Goal: Information Seeking & Learning: Learn about a topic

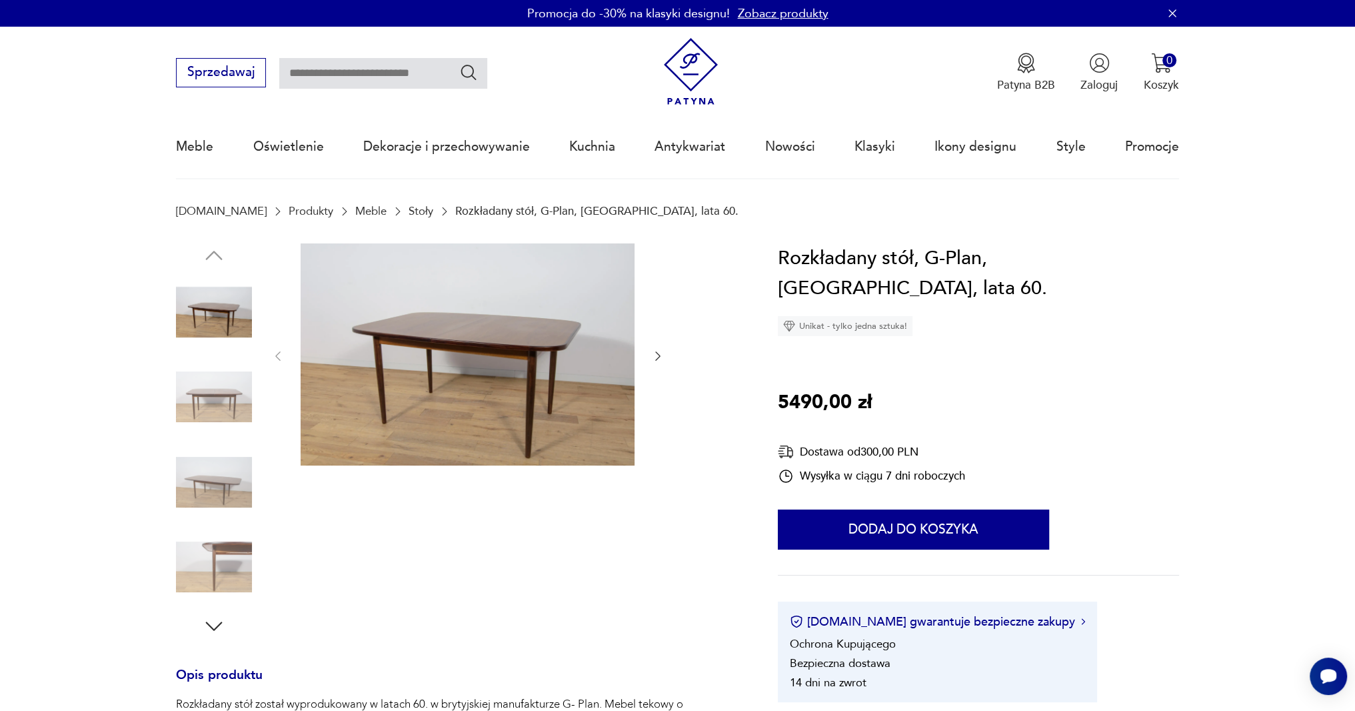
click at [213, 393] on img at bounding box center [214, 397] width 76 height 76
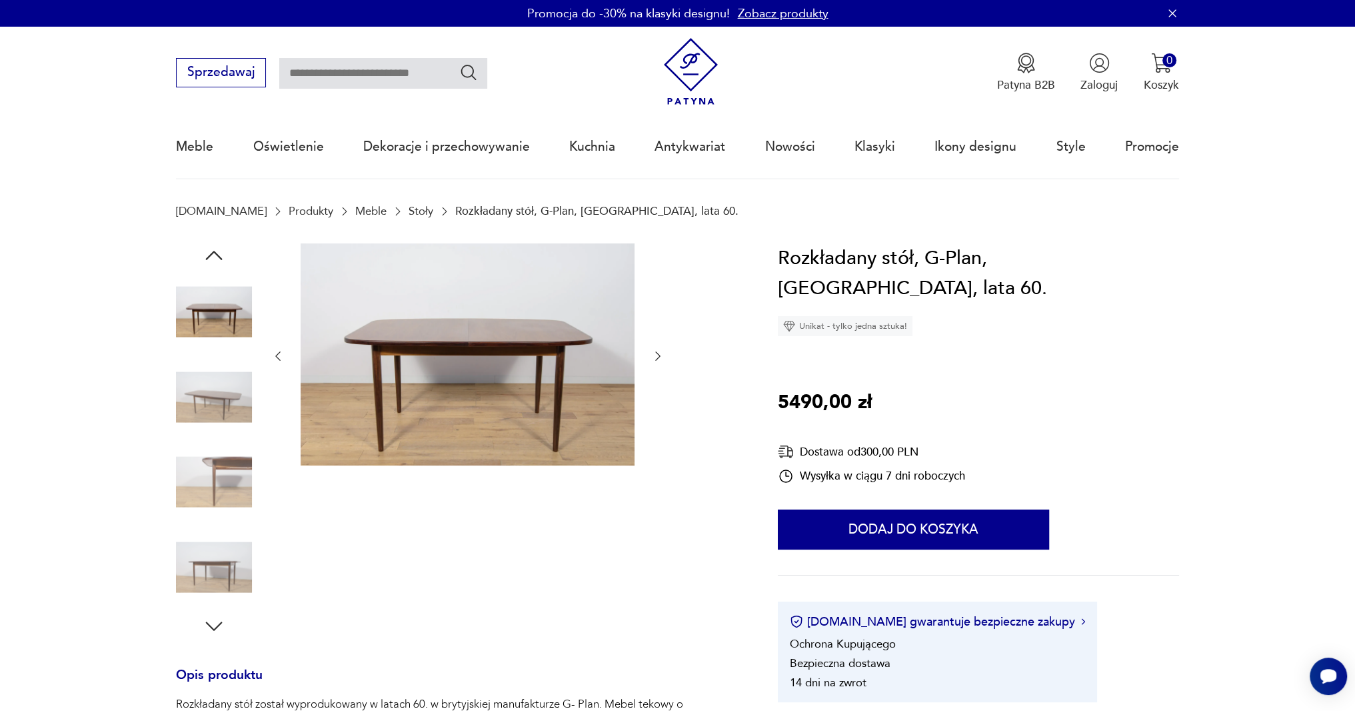
click at [546, 350] on img at bounding box center [468, 354] width 334 height 223
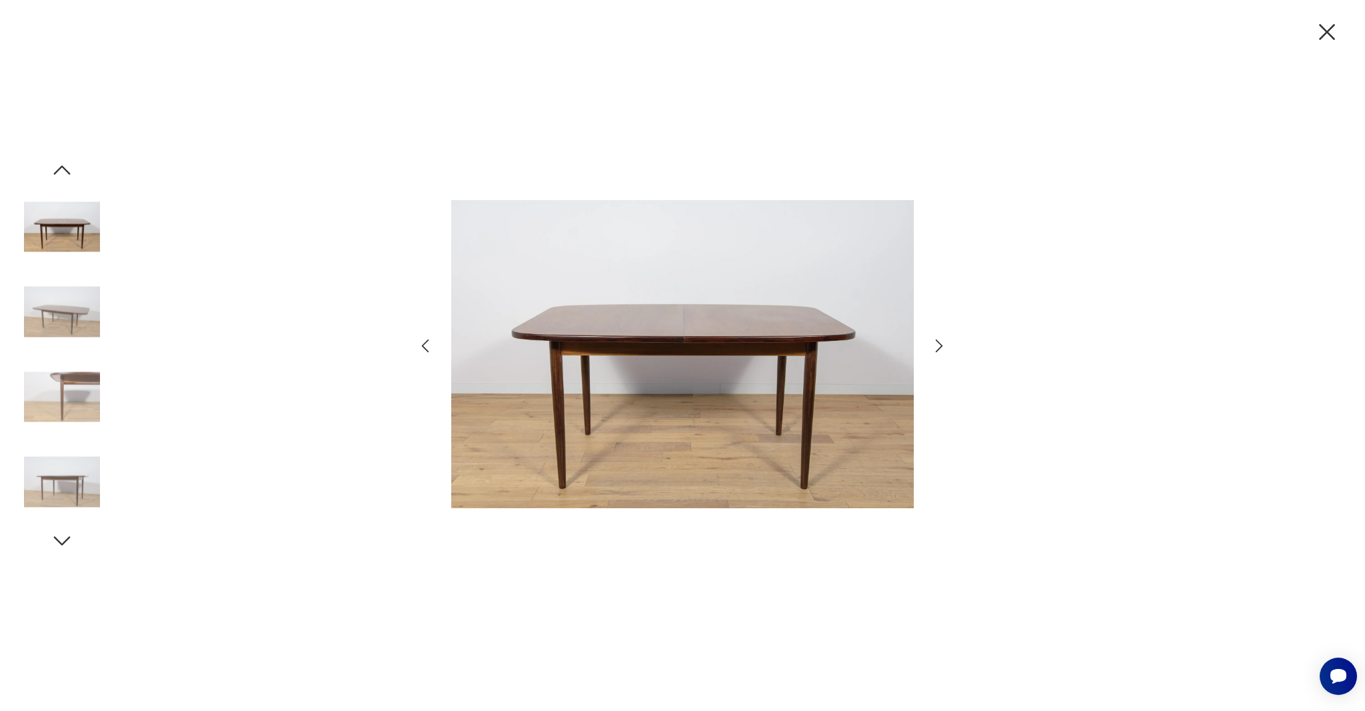
click at [86, 390] on img at bounding box center [62, 397] width 76 height 76
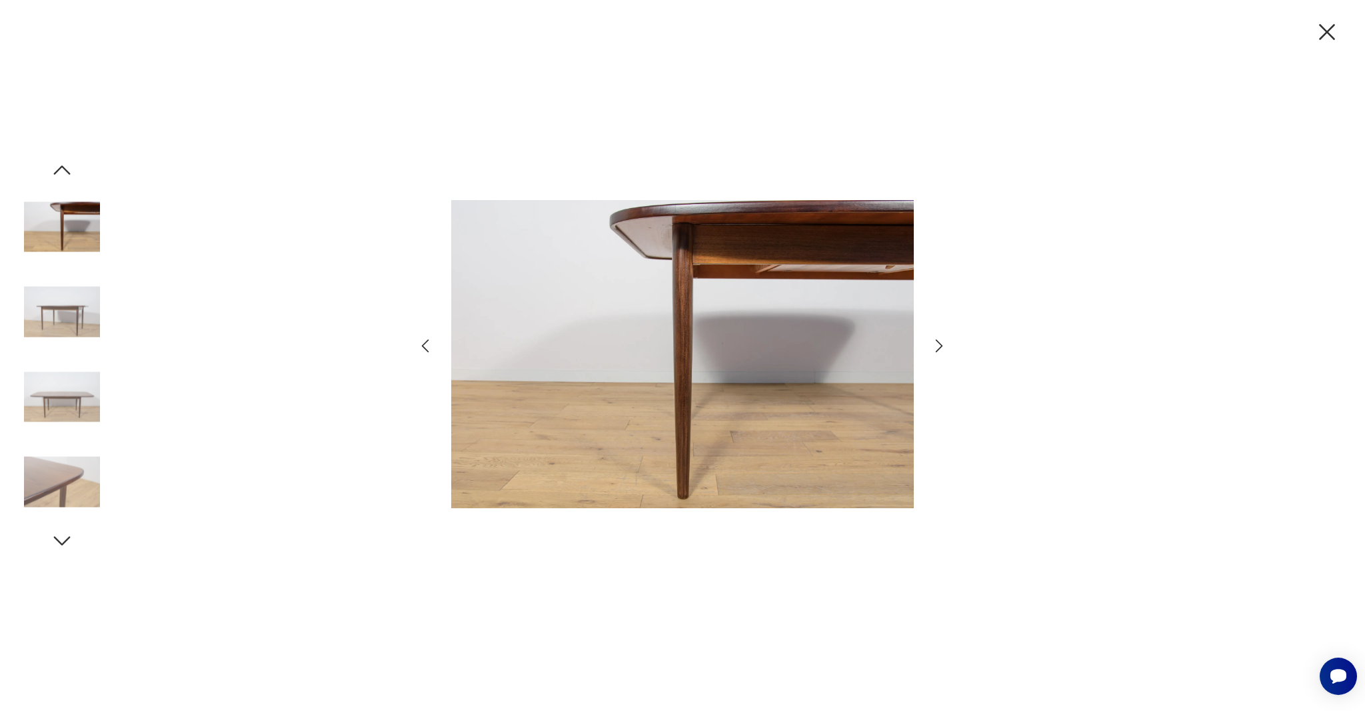
click at [940, 349] on icon "button" at bounding box center [939, 345] width 19 height 19
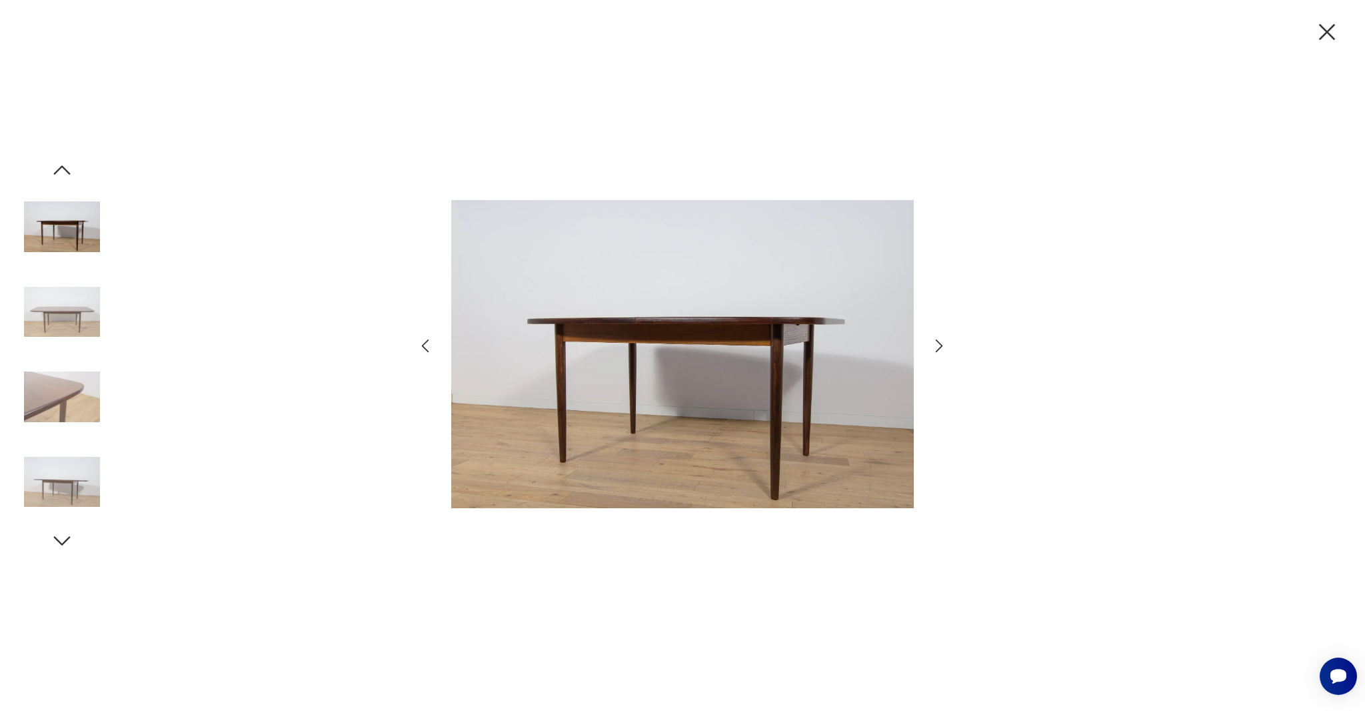
click at [944, 349] on icon "button" at bounding box center [939, 345] width 19 height 19
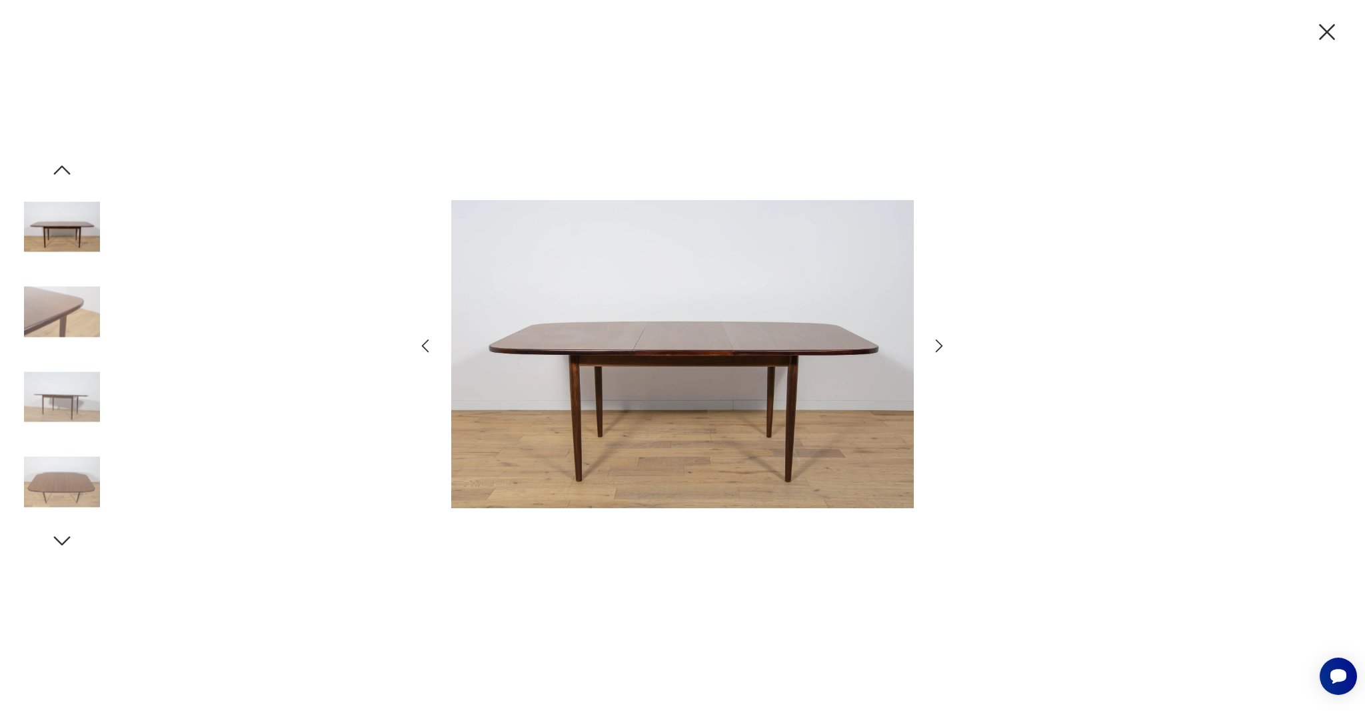
click at [944, 349] on icon "button" at bounding box center [939, 345] width 19 height 19
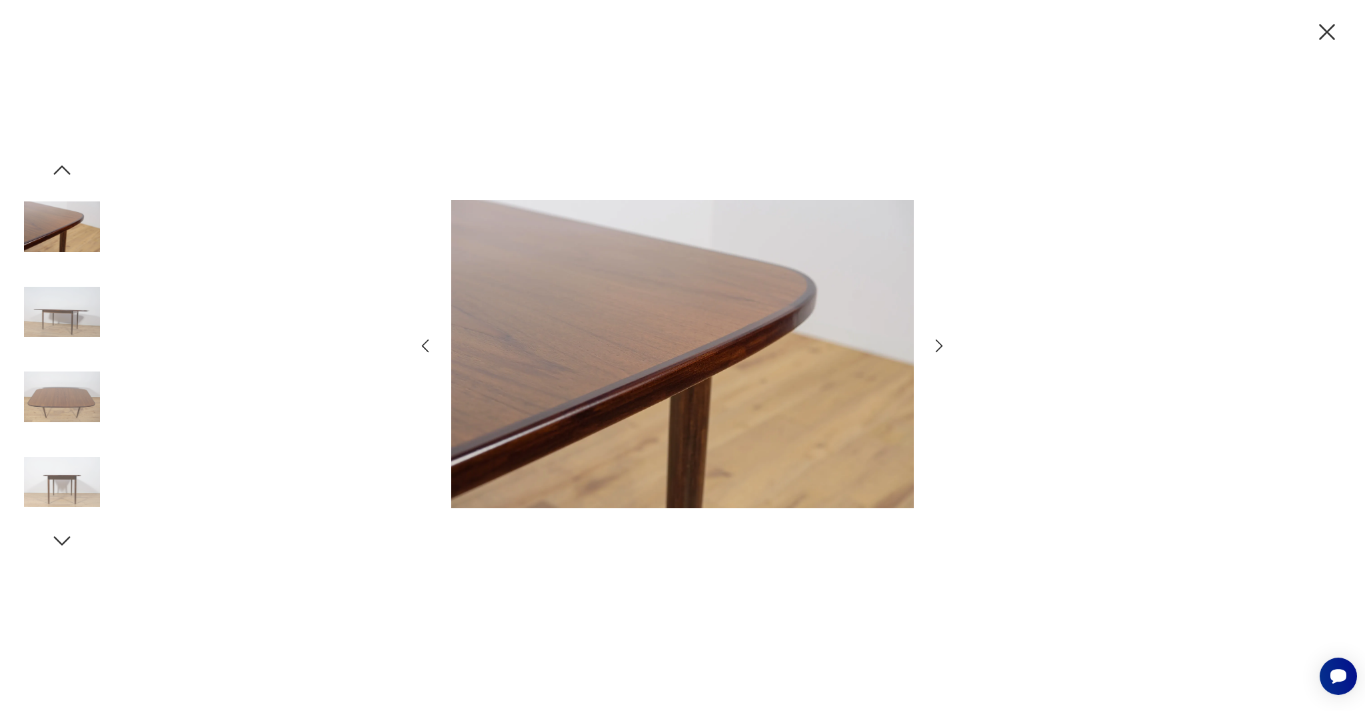
click at [944, 349] on icon "button" at bounding box center [939, 345] width 19 height 19
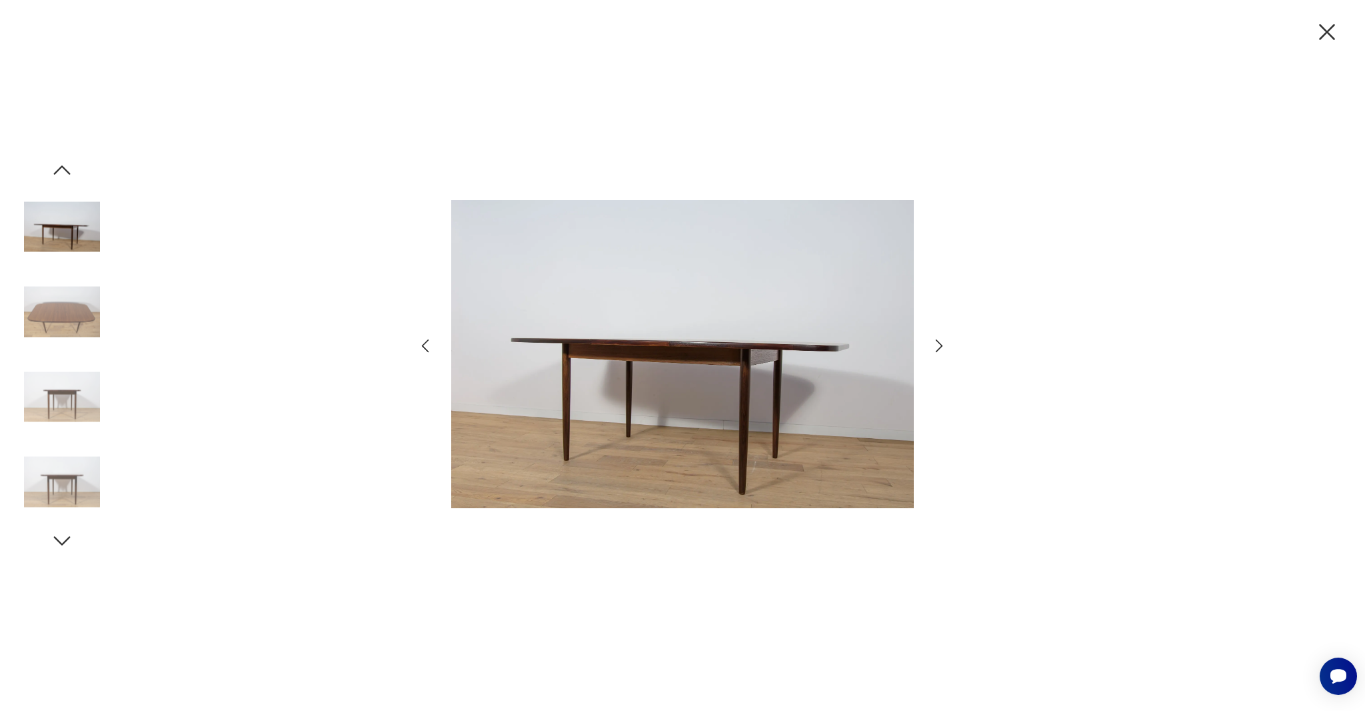
click at [944, 349] on icon "button" at bounding box center [939, 345] width 19 height 19
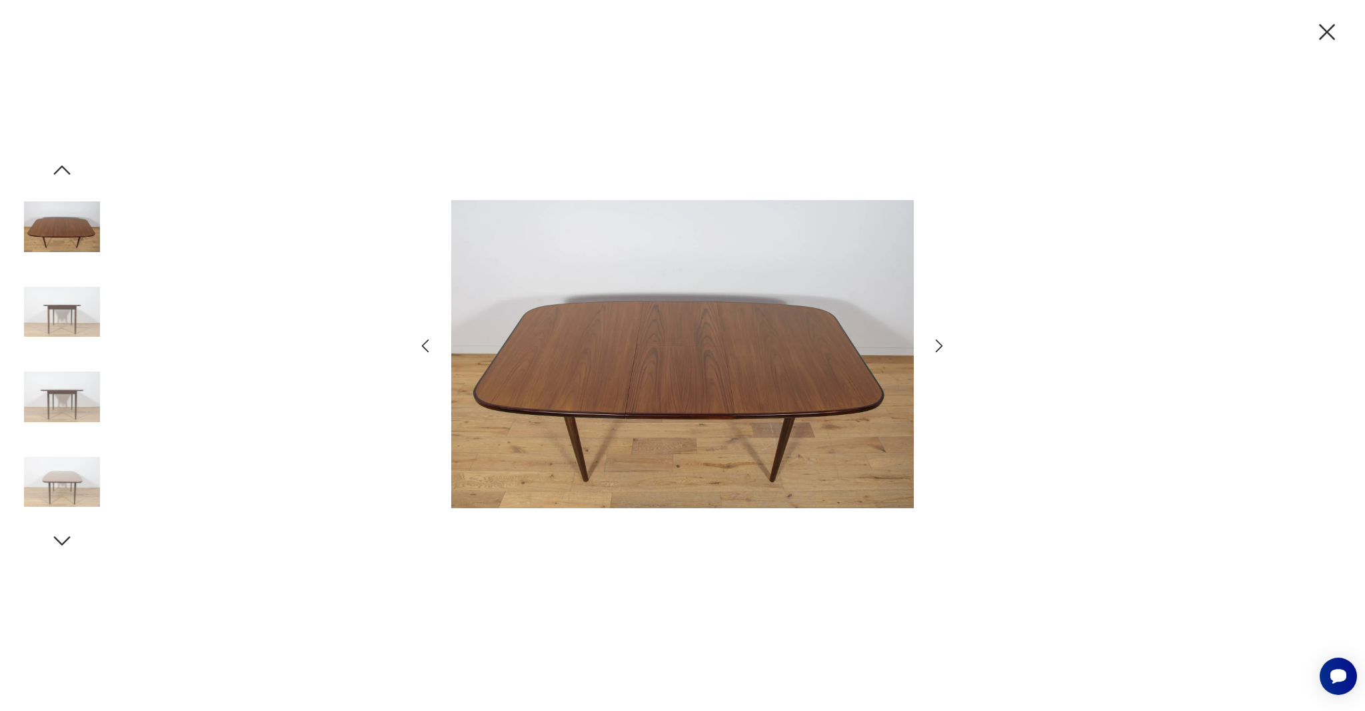
click at [944, 350] on icon "button" at bounding box center [939, 345] width 19 height 19
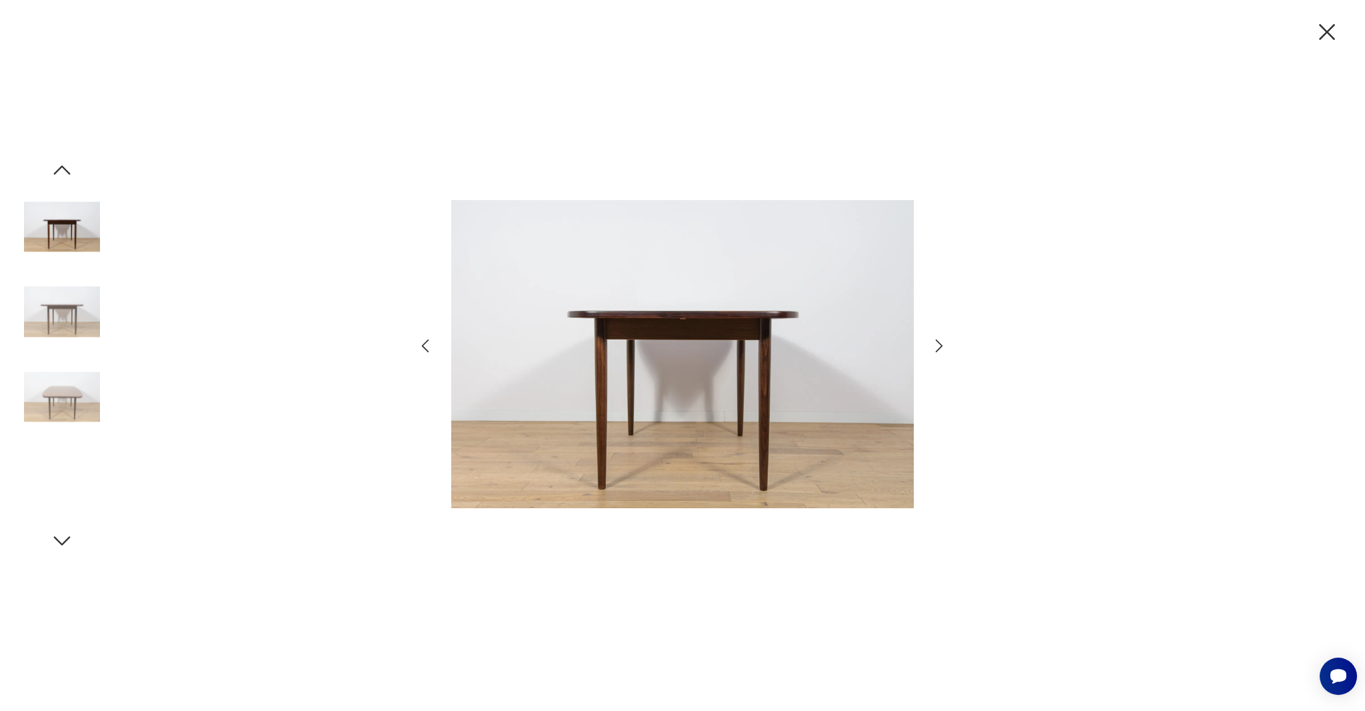
click at [944, 350] on icon "button" at bounding box center [939, 345] width 19 height 19
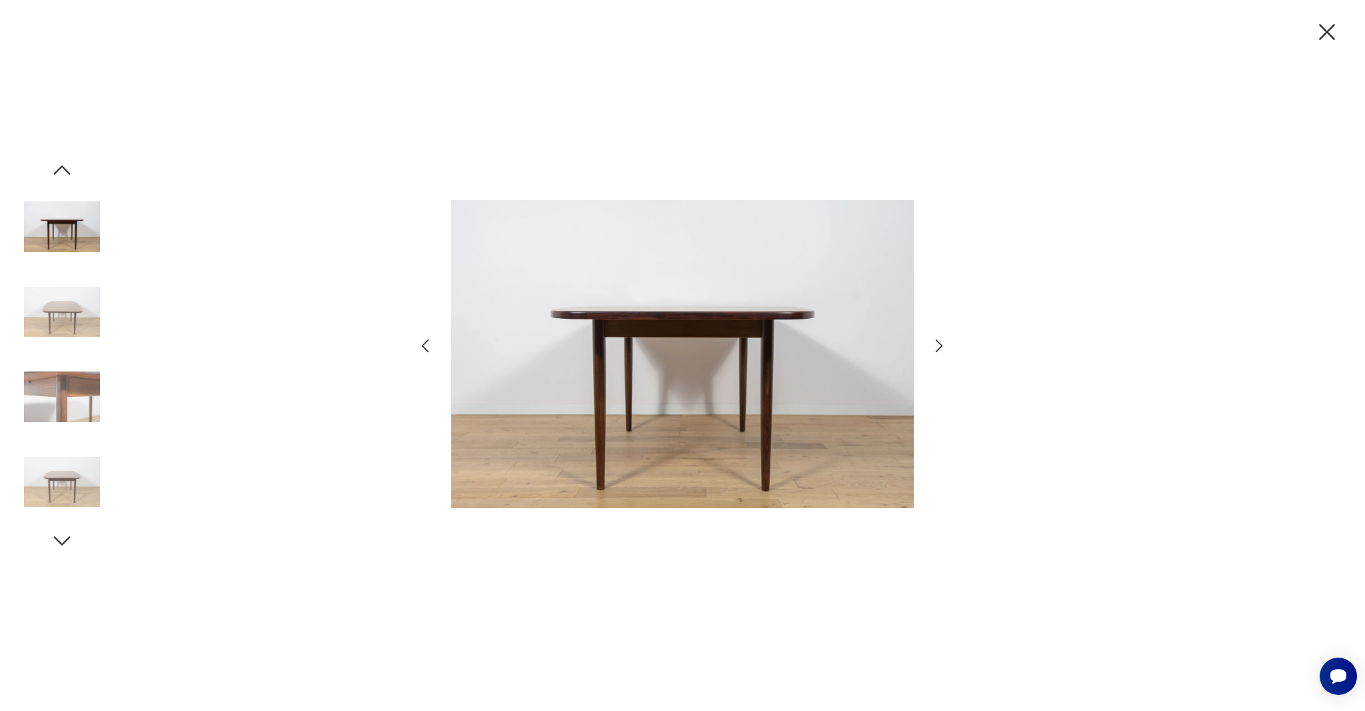
click at [944, 350] on icon "button" at bounding box center [939, 345] width 19 height 19
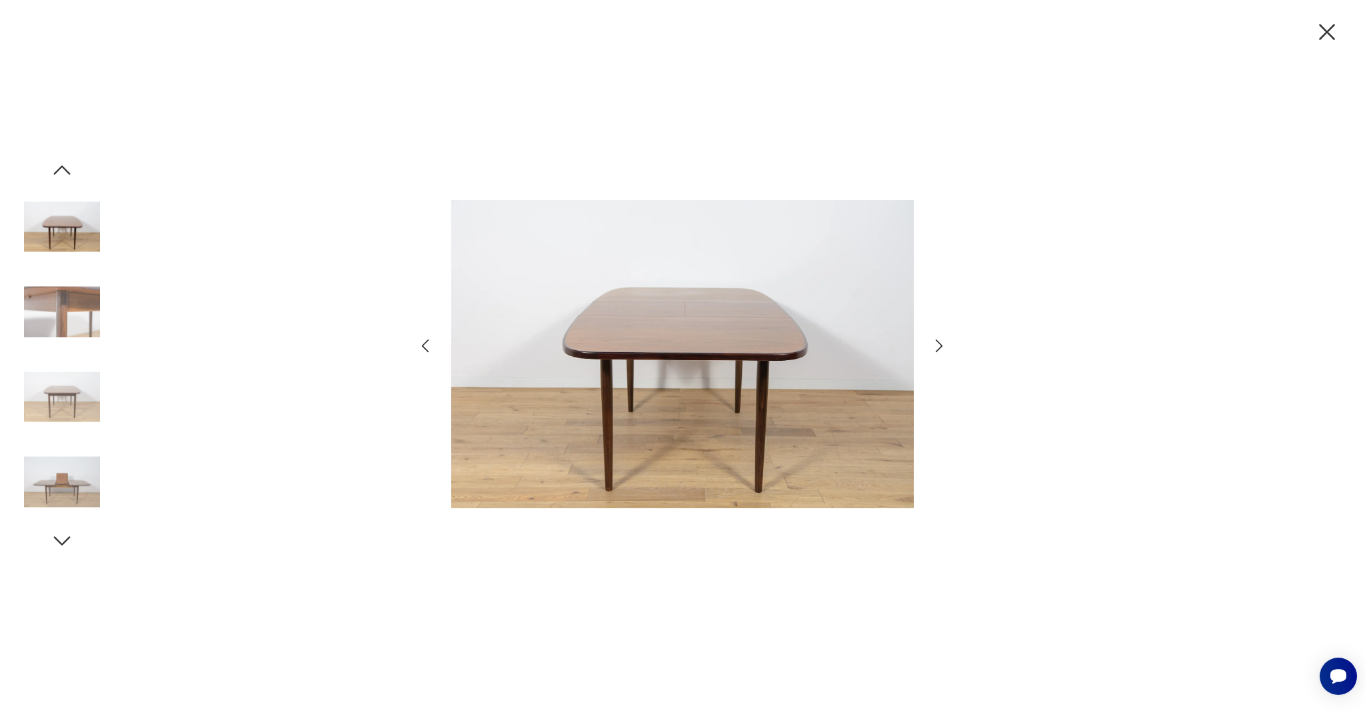
click at [944, 350] on icon "button" at bounding box center [939, 345] width 19 height 19
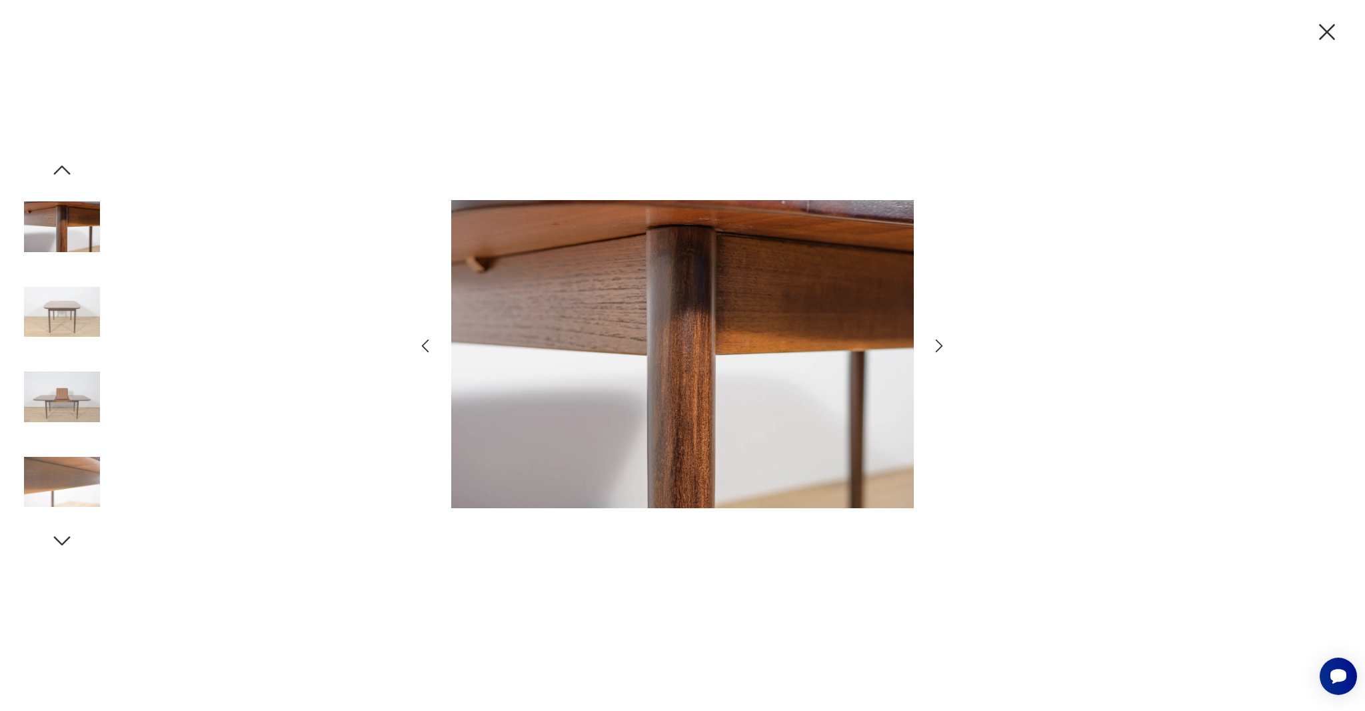
click at [944, 350] on icon "button" at bounding box center [939, 345] width 19 height 19
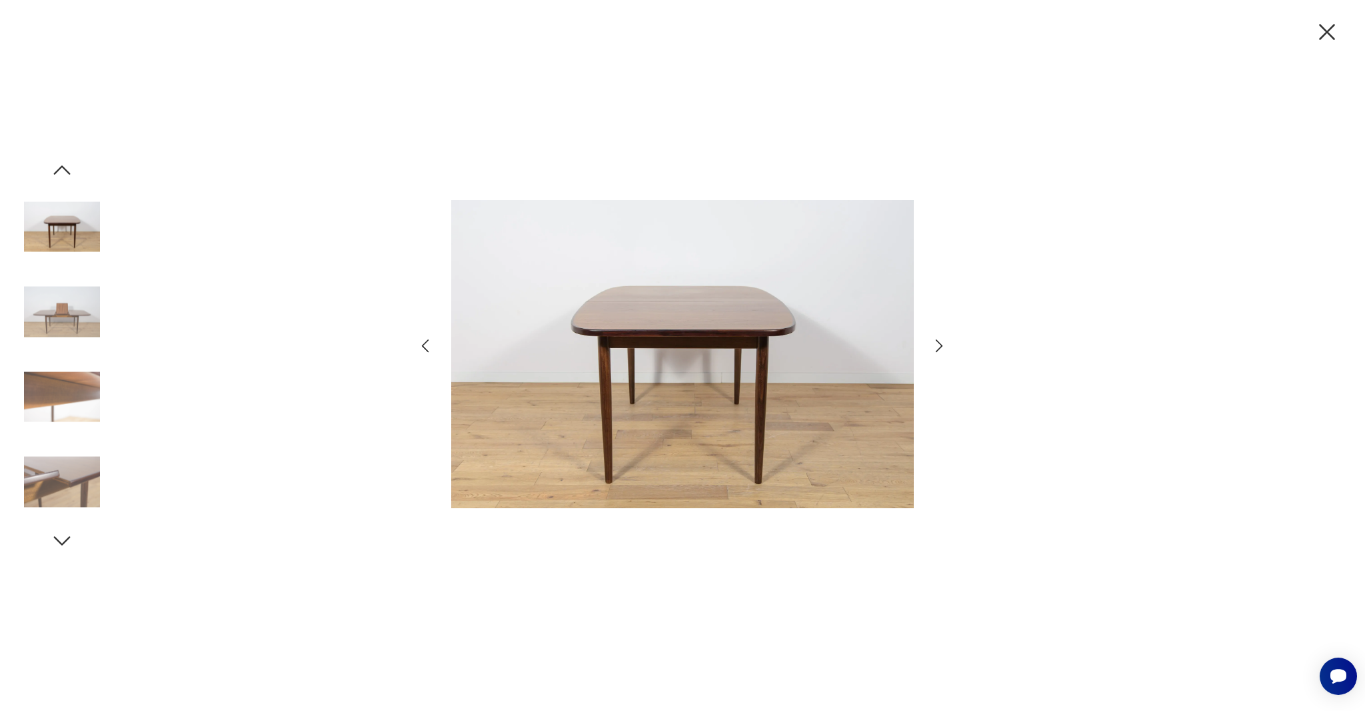
click at [1325, 31] on icon "button" at bounding box center [1327, 32] width 28 height 28
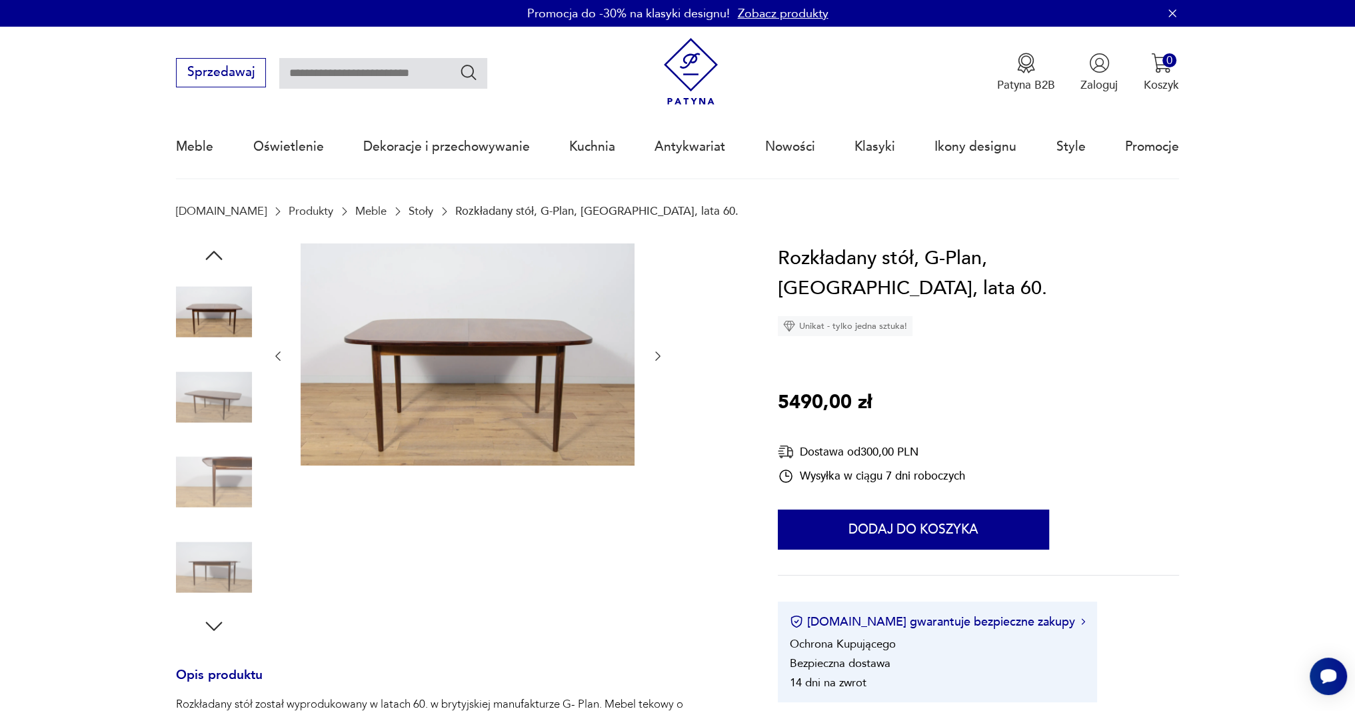
click at [533, 339] on img at bounding box center [468, 354] width 334 height 223
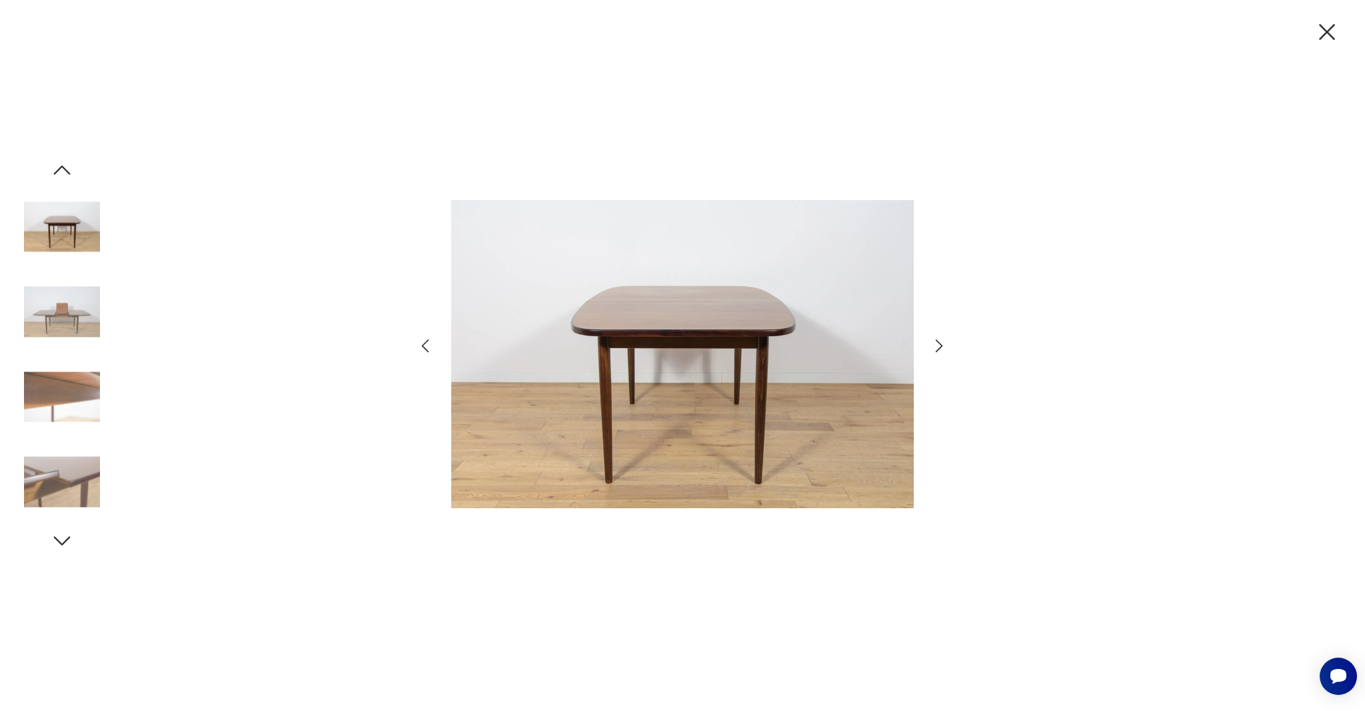
drag, startPoint x: 1324, startPoint y: 36, endPoint x: 1284, endPoint y: 44, distance: 40.8
click at [1325, 36] on icon "button" at bounding box center [1327, 32] width 28 height 28
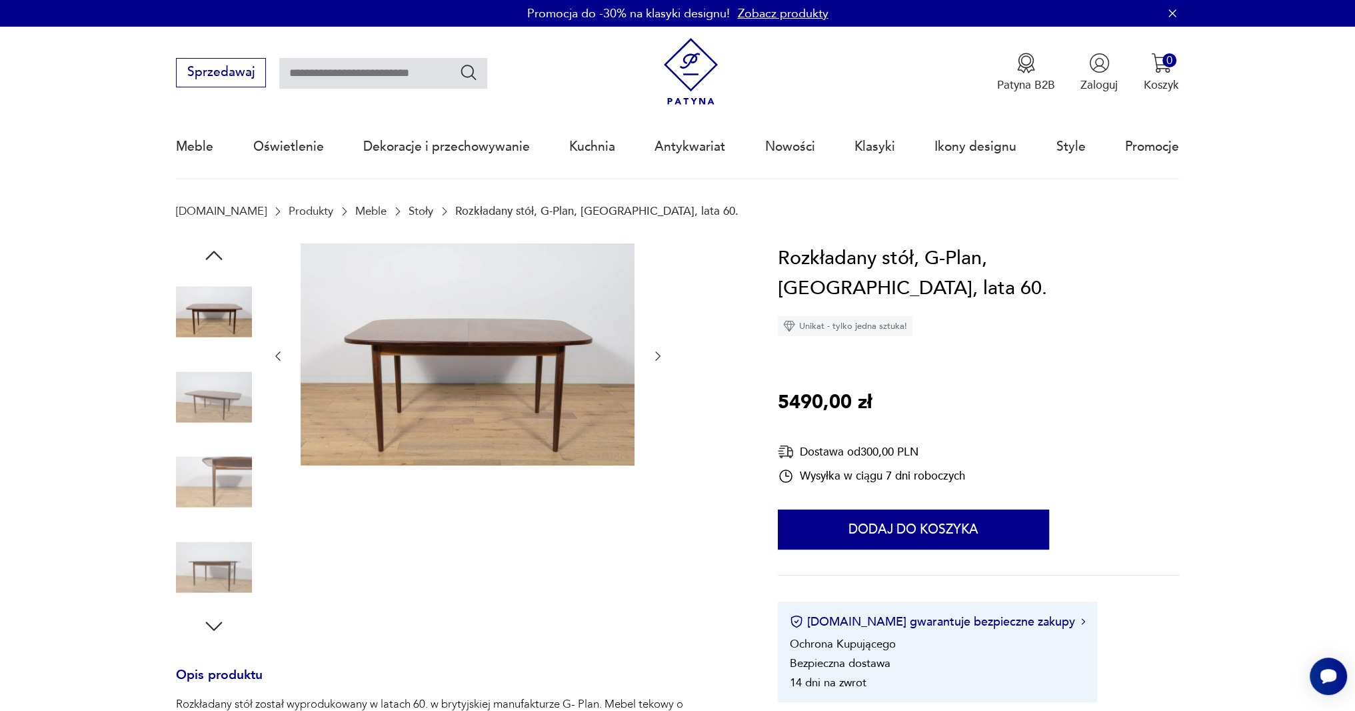
click at [203, 483] on img at bounding box center [214, 482] width 76 height 76
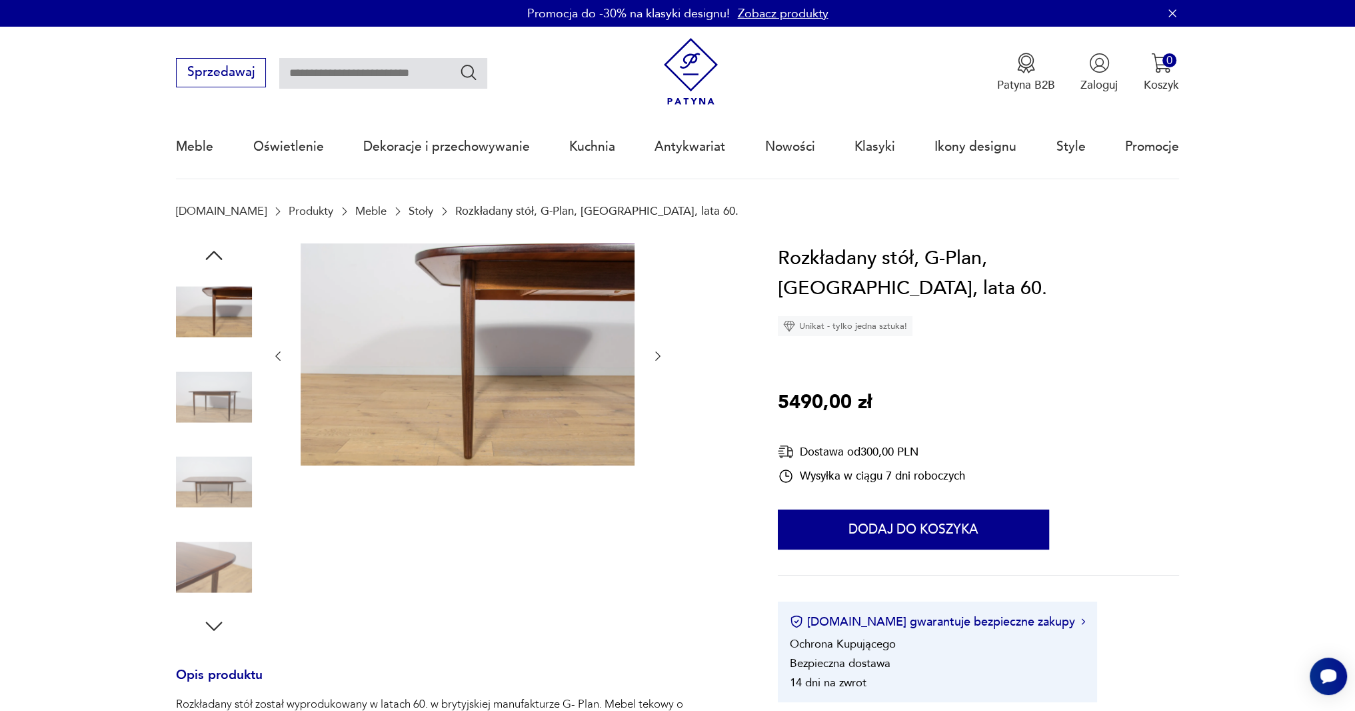
click at [211, 481] on img at bounding box center [214, 482] width 76 height 76
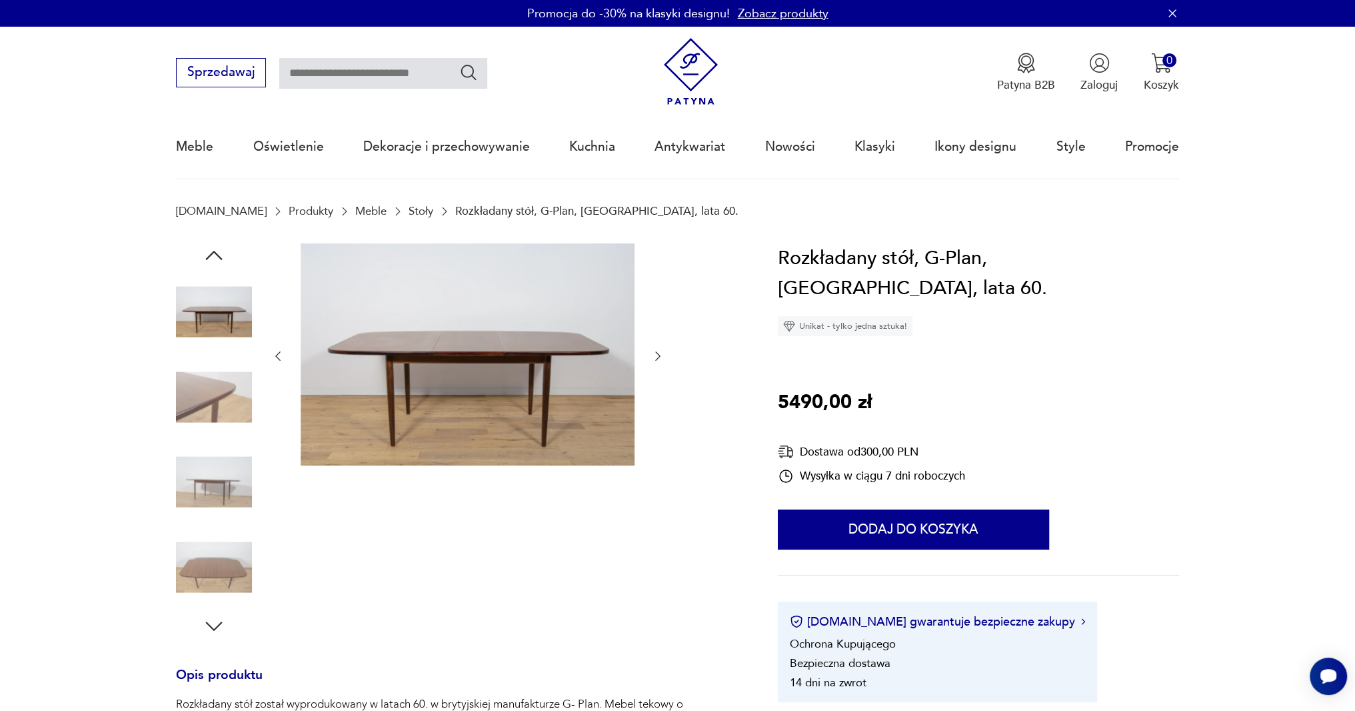
click at [424, 382] on img at bounding box center [468, 354] width 334 height 223
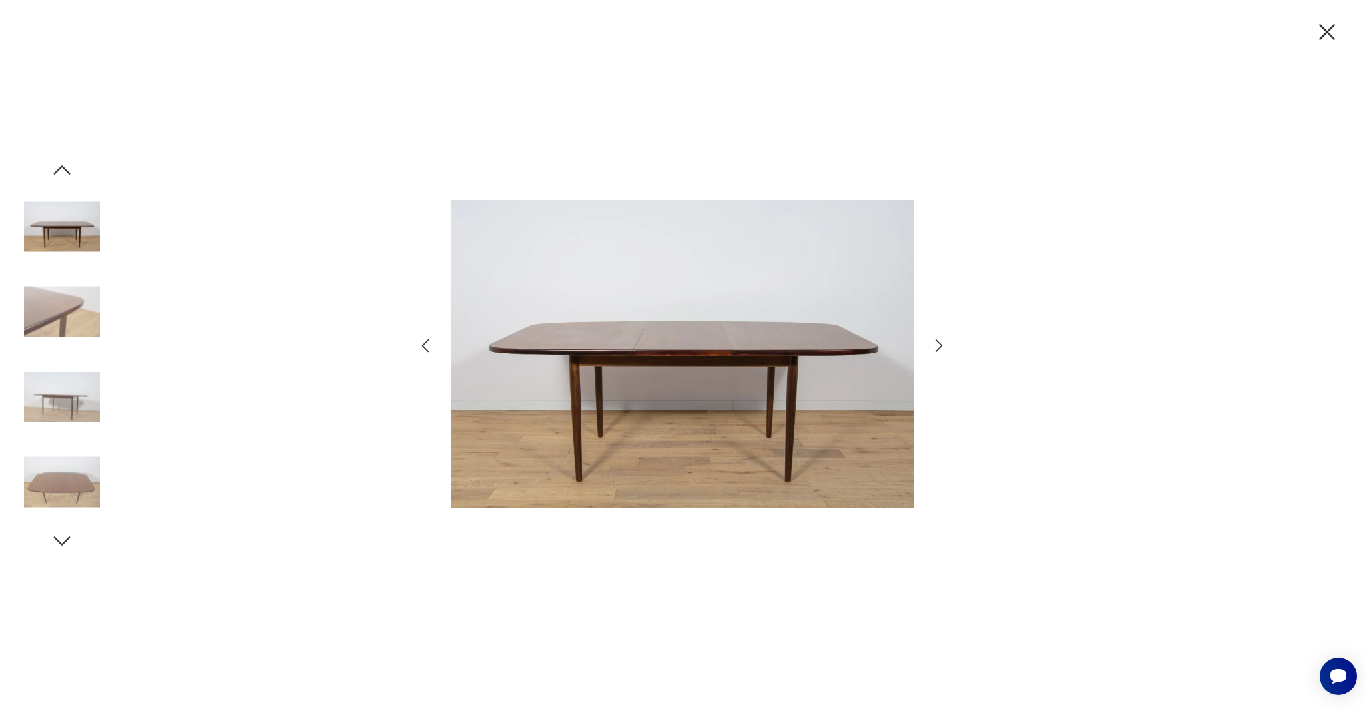
click at [57, 315] on img at bounding box center [62, 312] width 76 height 76
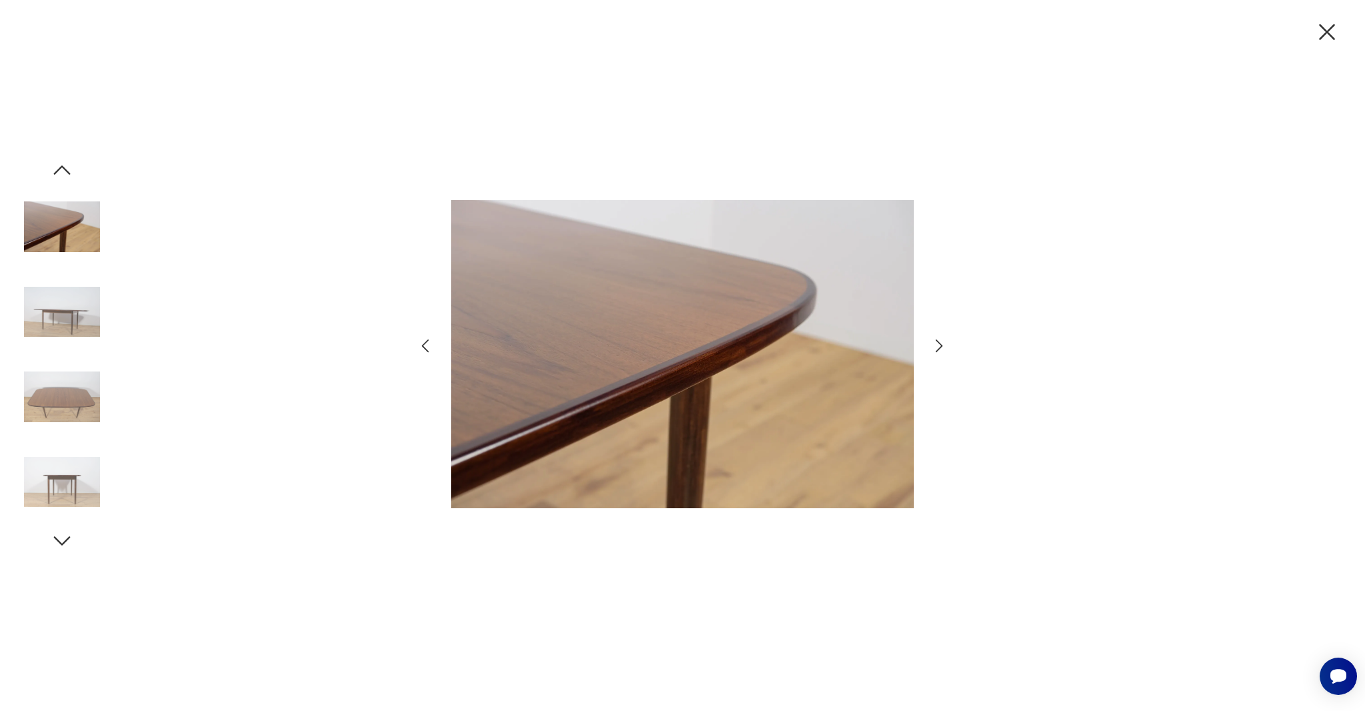
drag, startPoint x: 1319, startPoint y: 39, endPoint x: 1256, endPoint y: 6, distance: 70.7
click at [1319, 39] on icon "button" at bounding box center [1327, 32] width 28 height 28
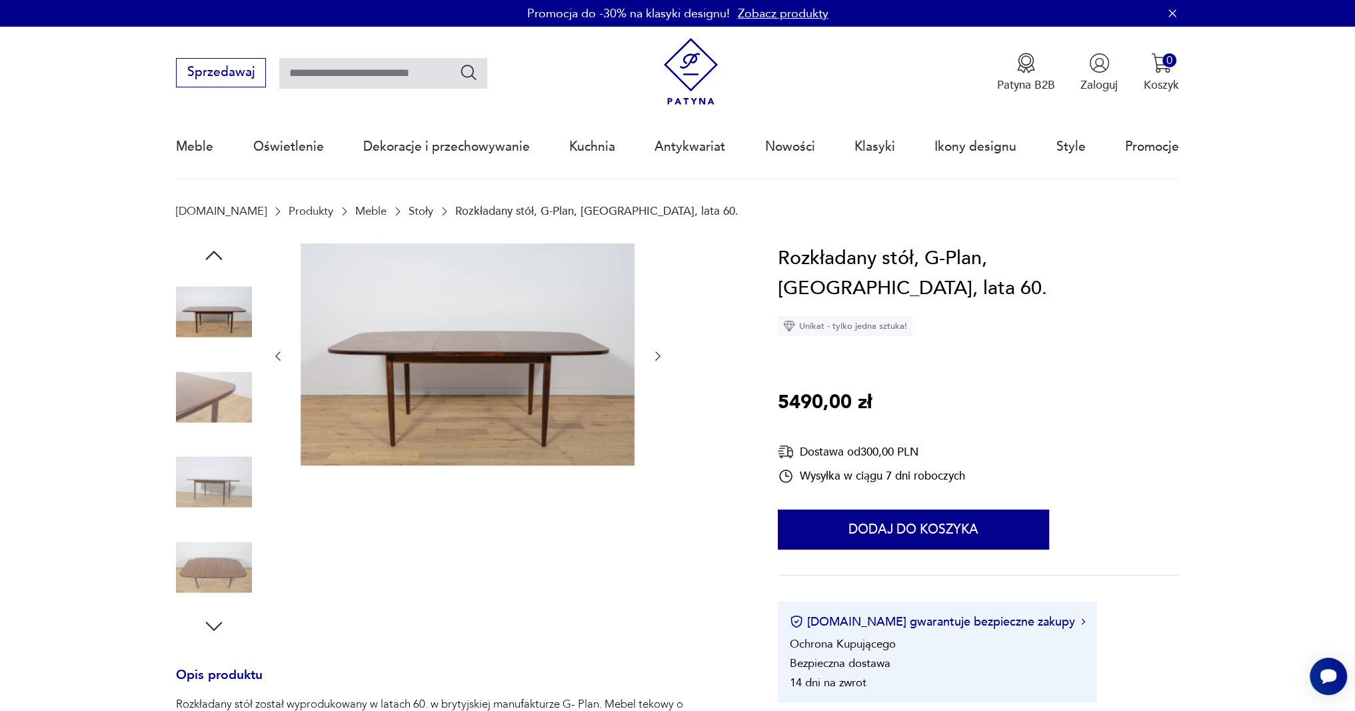
click at [554, 344] on img at bounding box center [468, 354] width 334 height 223
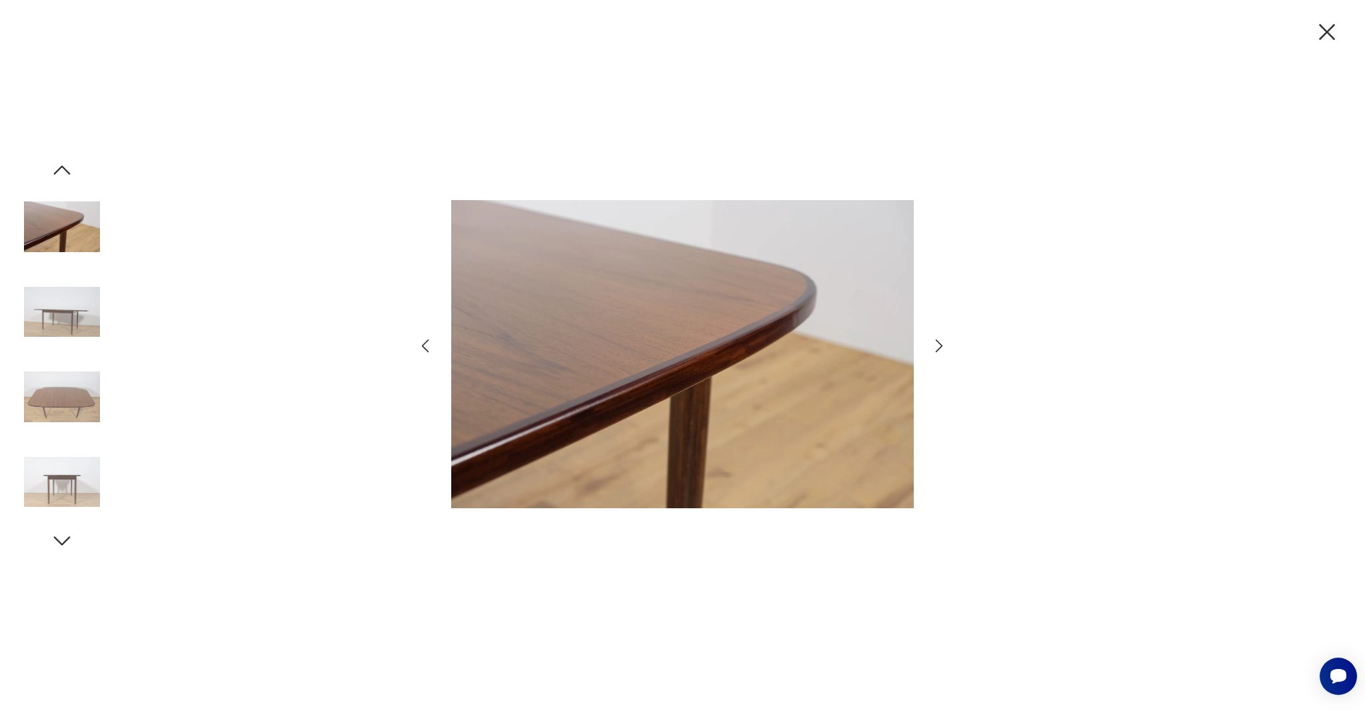
click at [53, 401] on img at bounding box center [62, 397] width 76 height 76
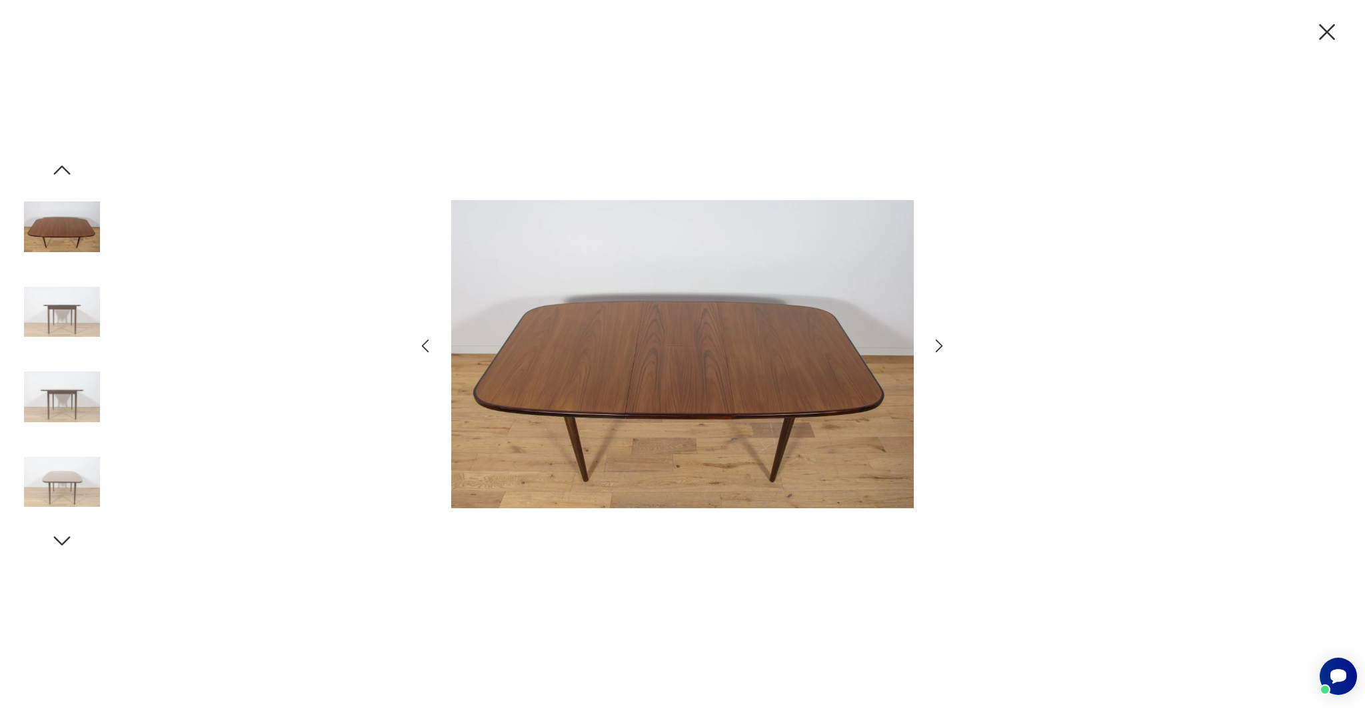
click at [1335, 30] on icon "button" at bounding box center [1327, 32] width 28 height 28
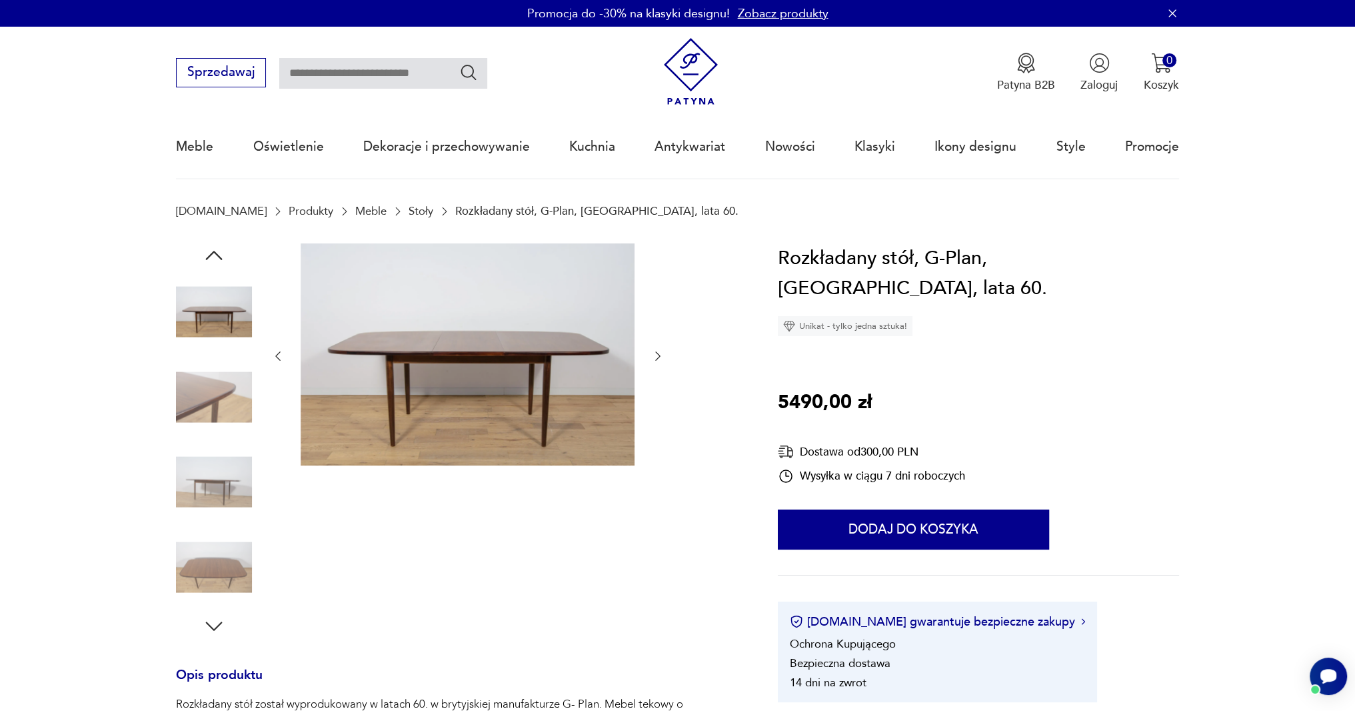
click at [229, 486] on img at bounding box center [214, 482] width 76 height 76
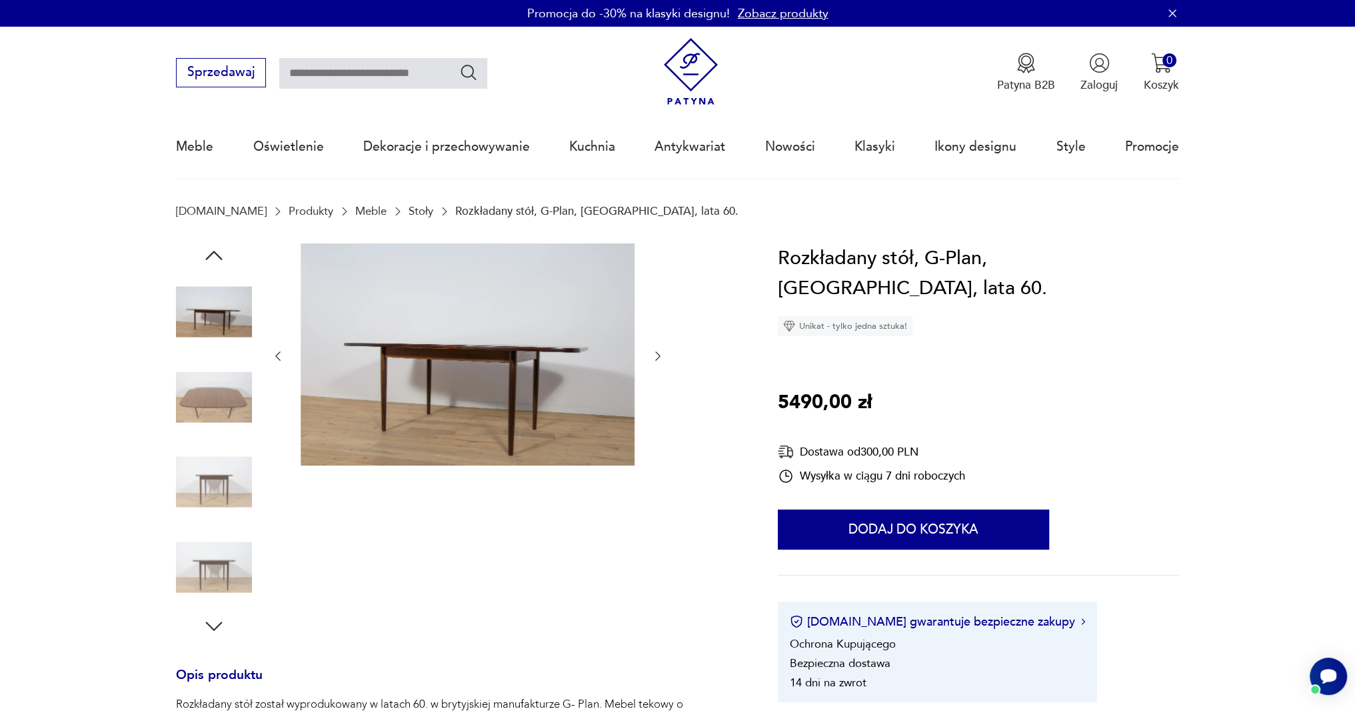
click at [238, 567] on img at bounding box center [214, 567] width 76 height 76
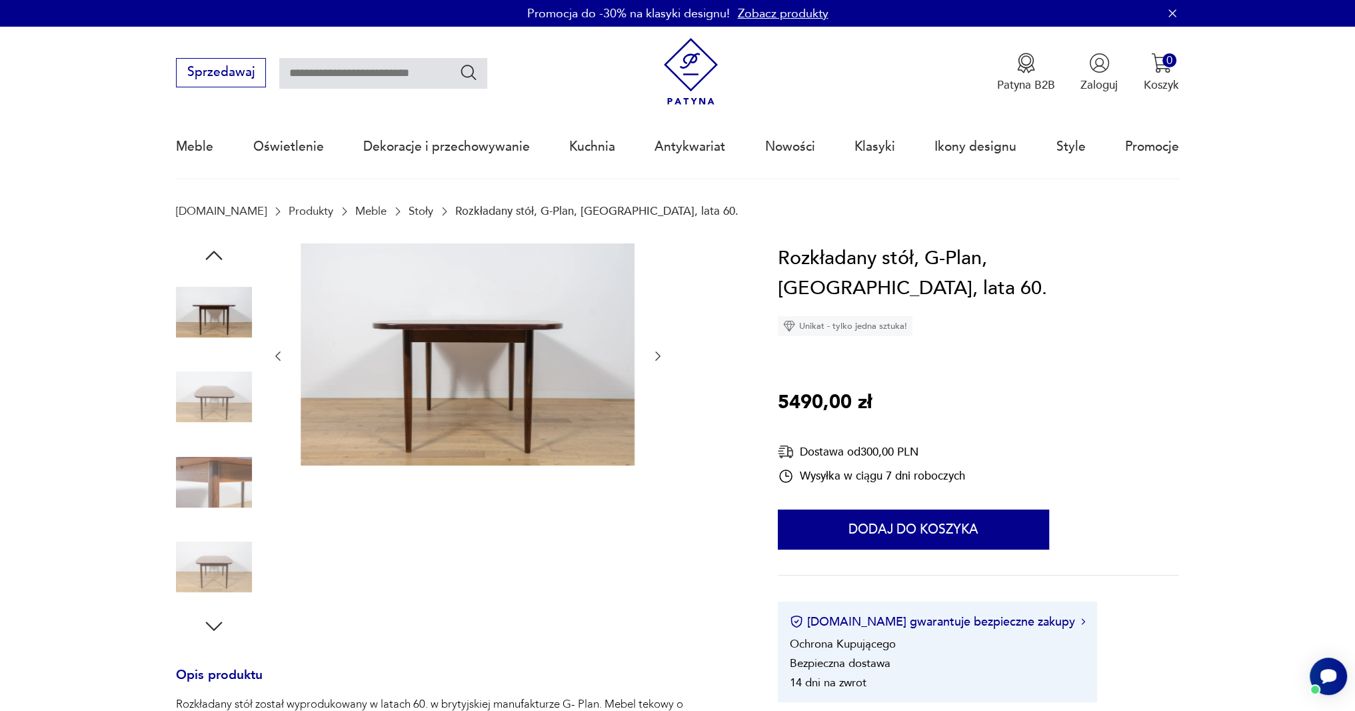
click at [665, 356] on div at bounding box center [457, 440] width 563 height 395
click at [653, 354] on icon "button" at bounding box center [657, 355] width 13 height 13
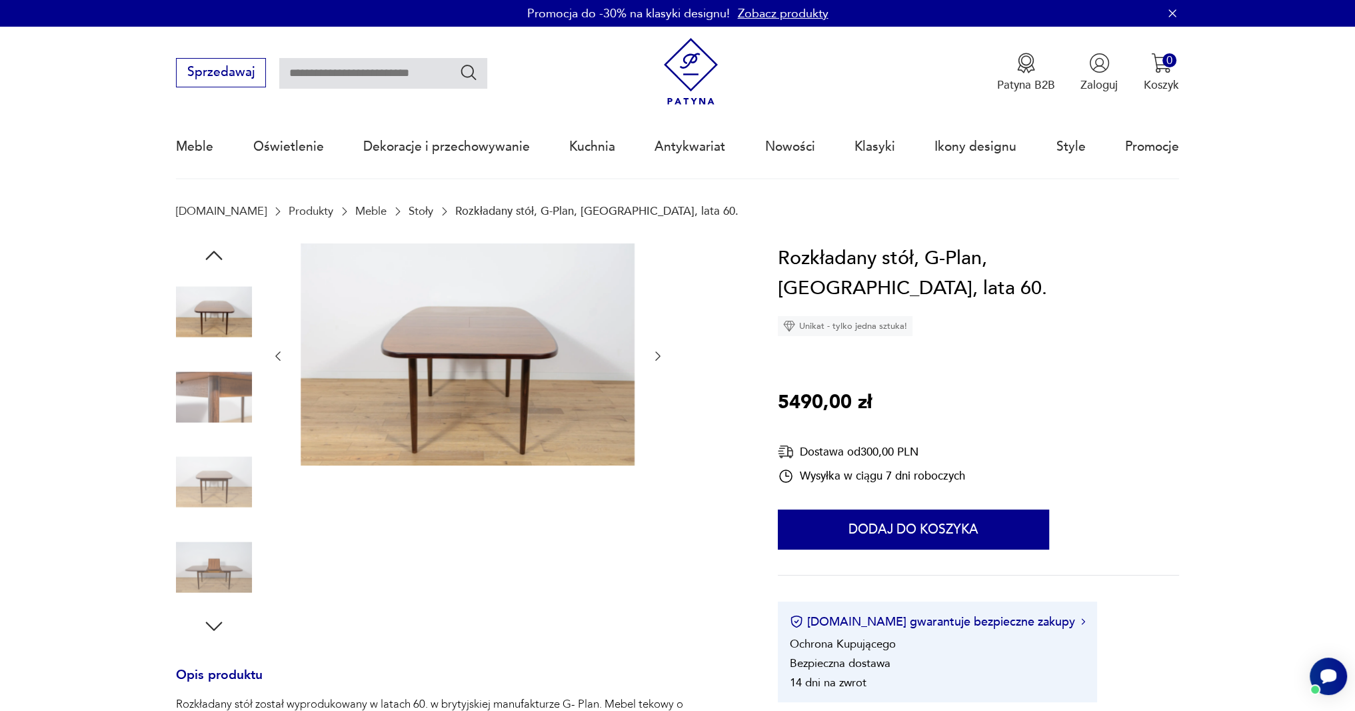
click at [224, 482] on img at bounding box center [214, 482] width 76 height 76
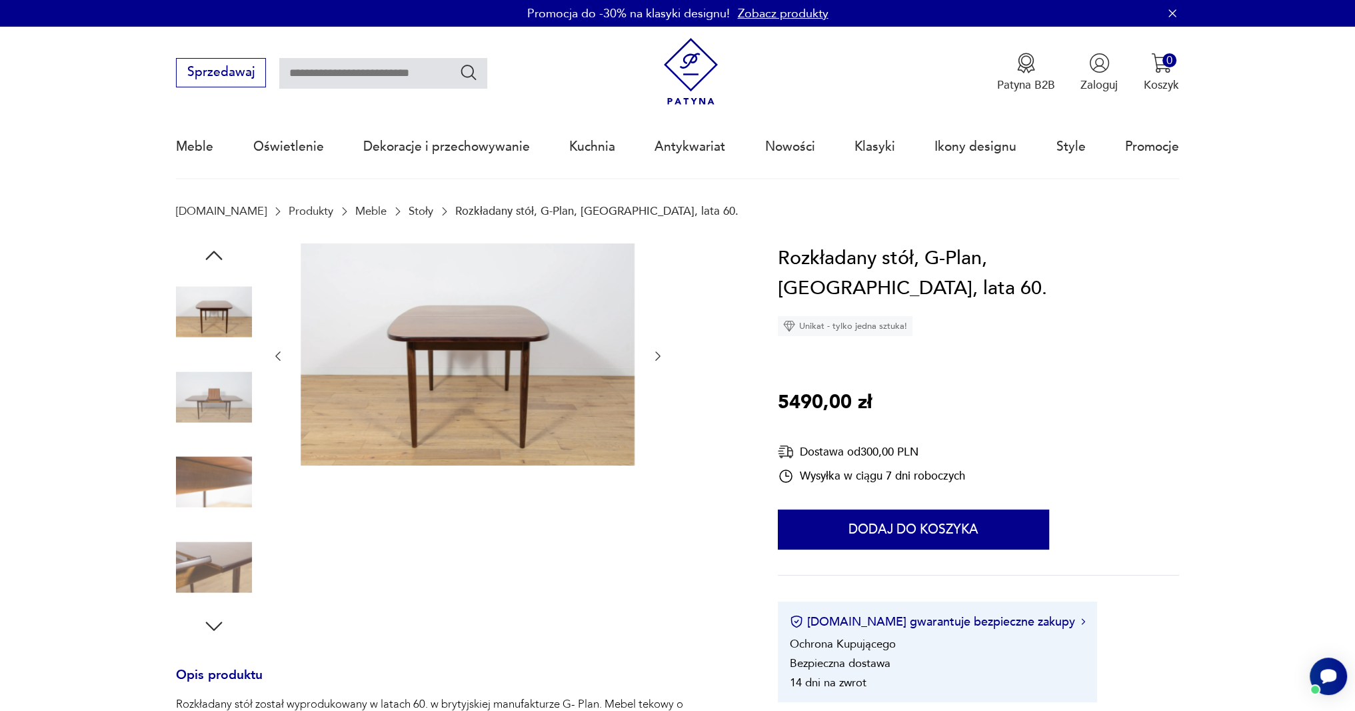
click at [225, 561] on img at bounding box center [214, 567] width 76 height 76
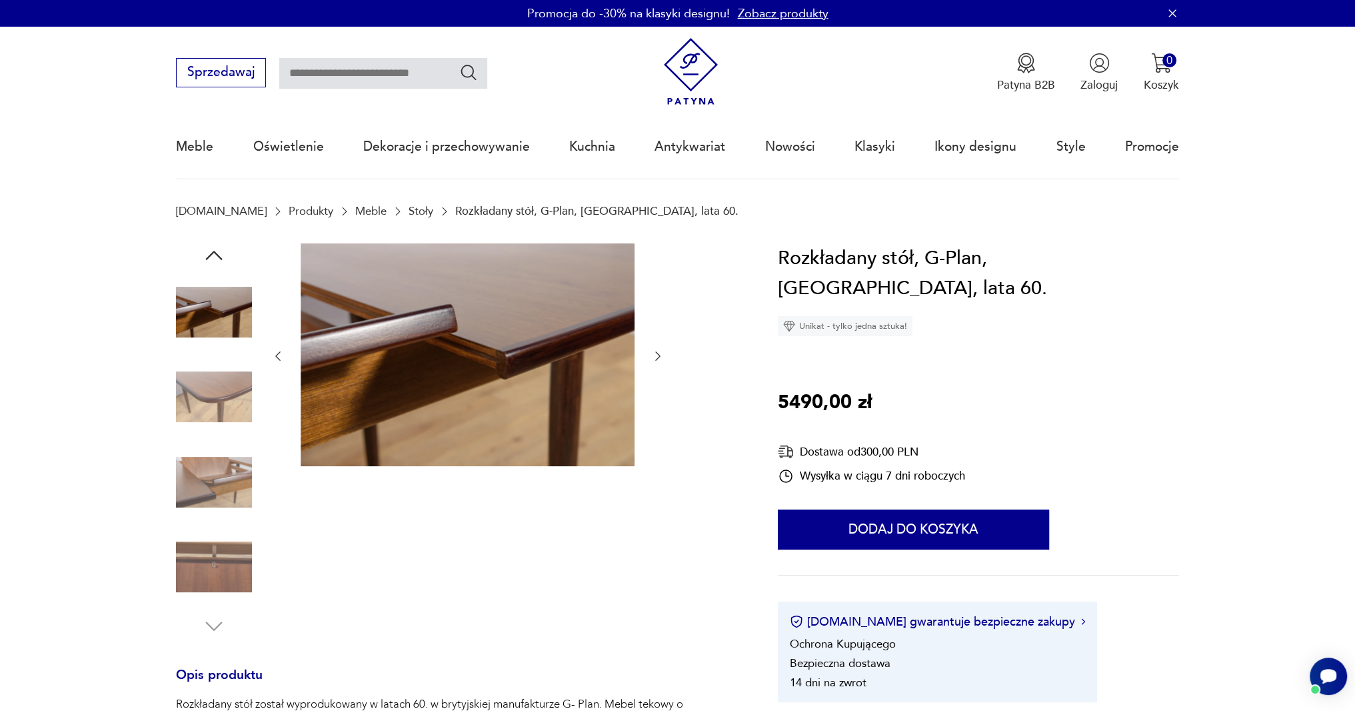
click at [222, 313] on img at bounding box center [214, 312] width 76 height 76
click at [209, 401] on img at bounding box center [214, 397] width 76 height 76
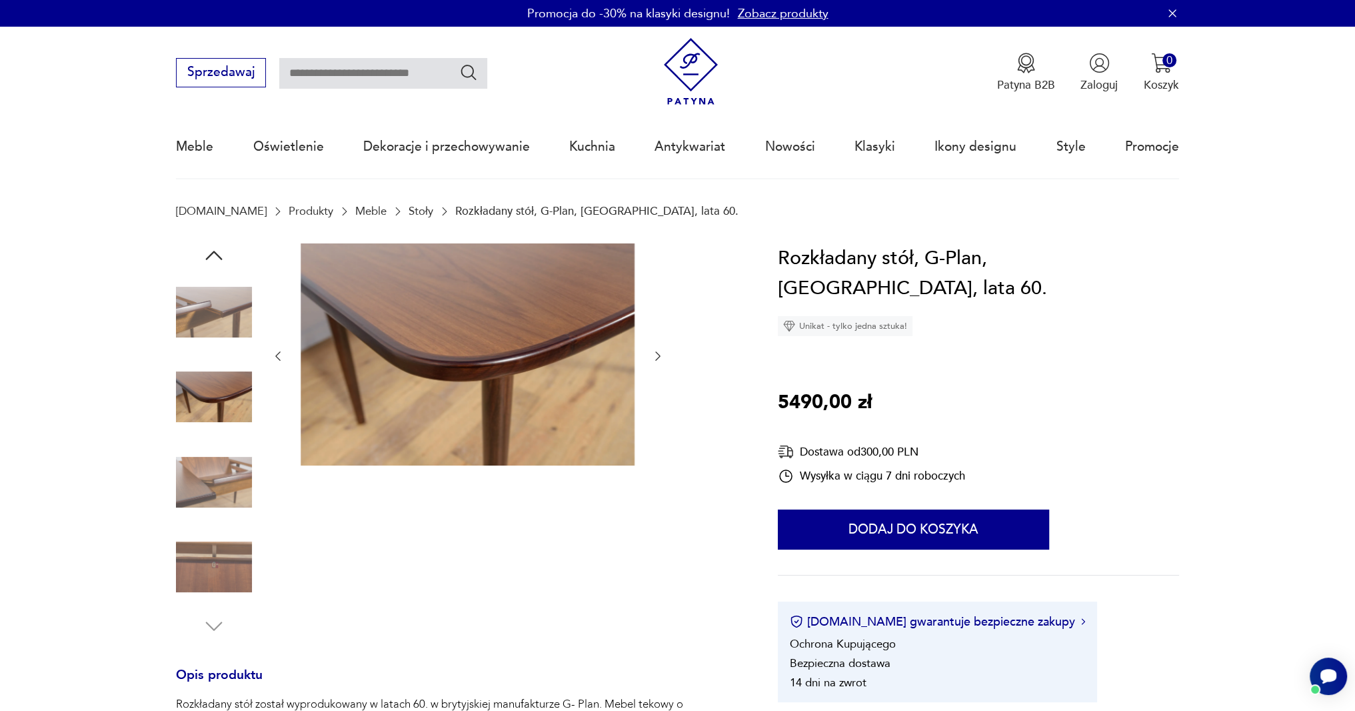
click at [532, 353] on img at bounding box center [468, 354] width 334 height 223
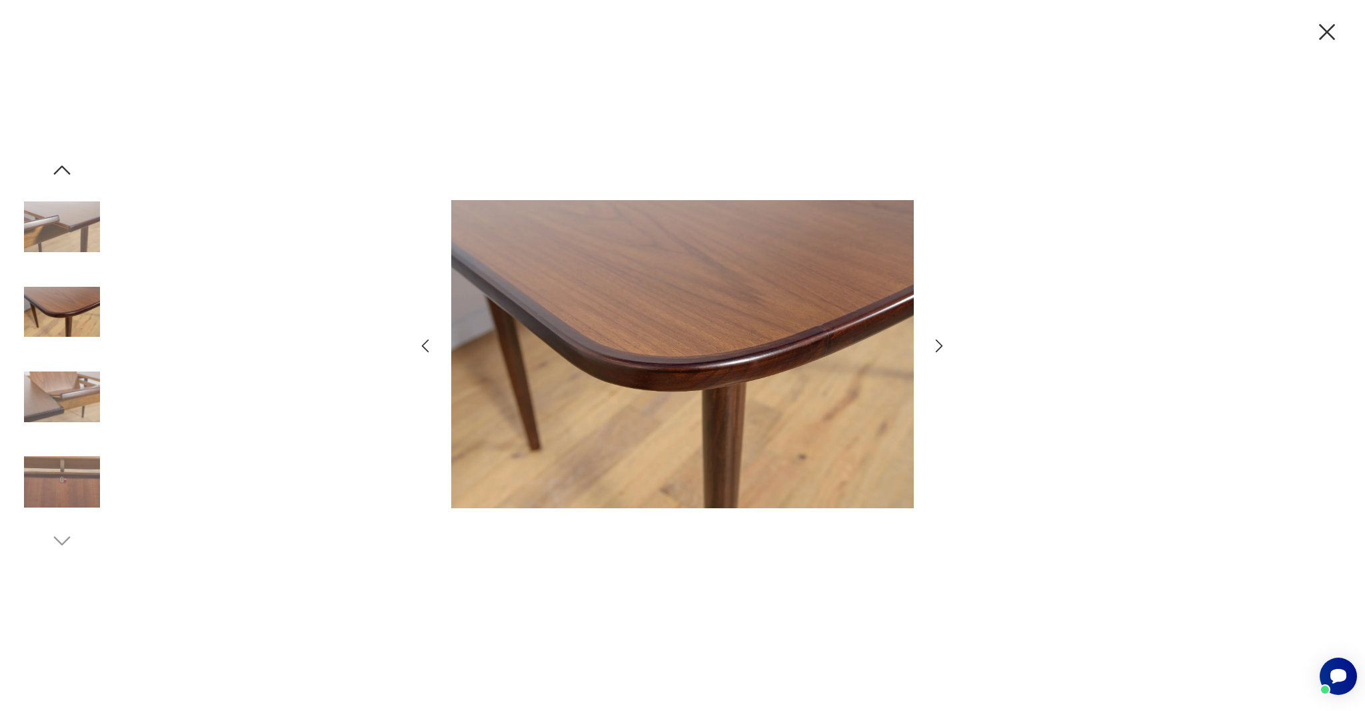
click at [939, 343] on icon "button" at bounding box center [939, 345] width 19 height 19
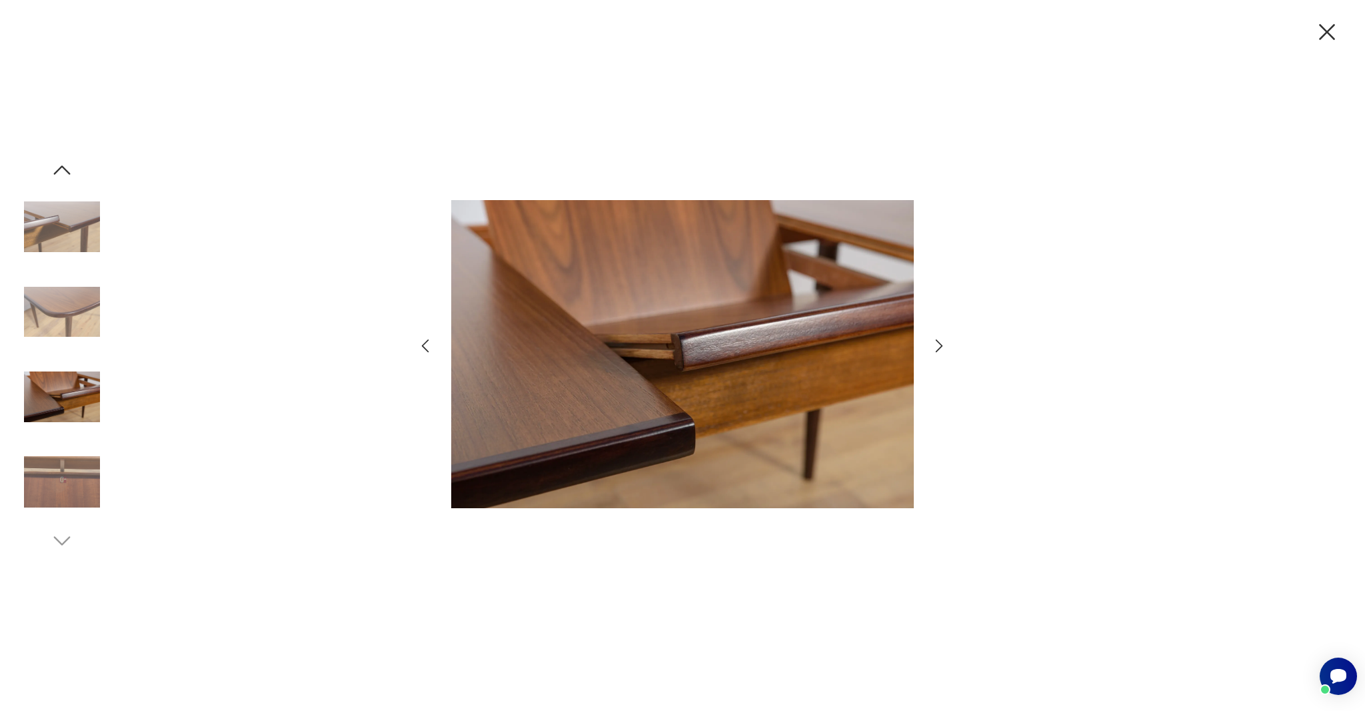
click at [939, 343] on icon "button" at bounding box center [939, 345] width 19 height 19
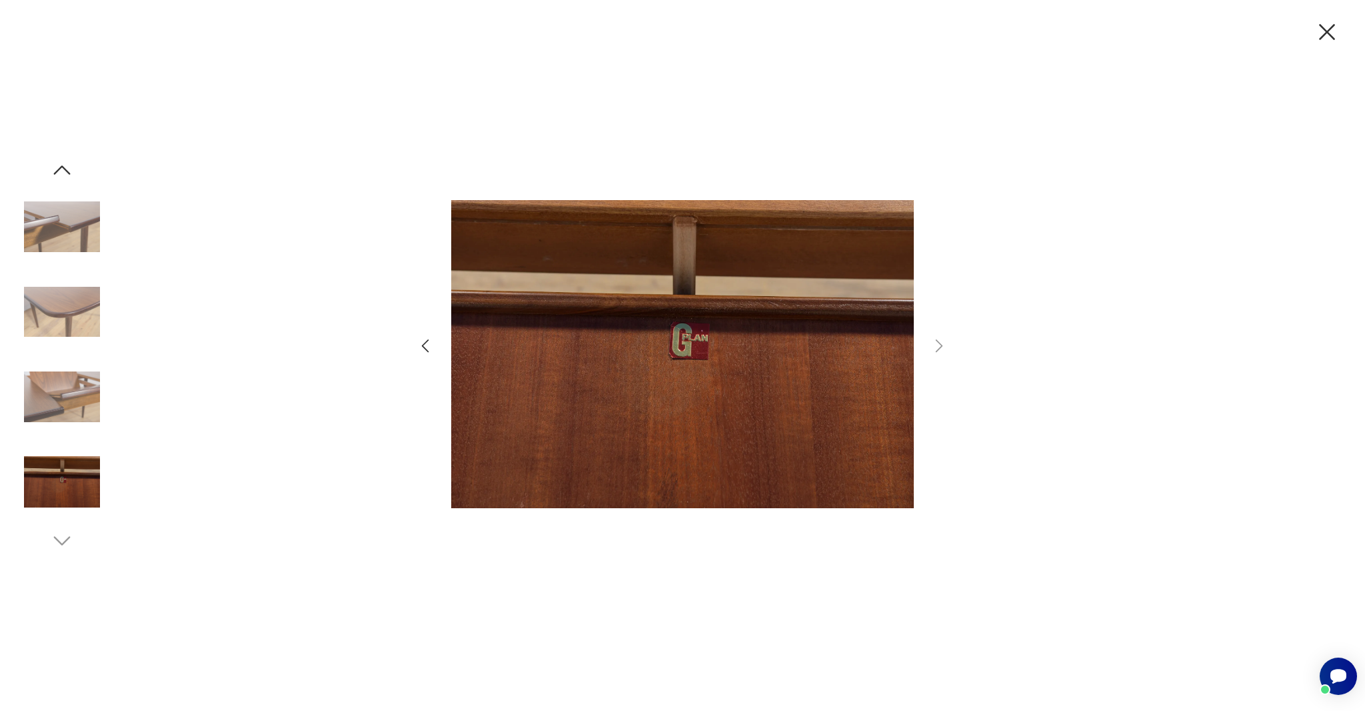
click at [1341, 22] on icon "button" at bounding box center [1327, 32] width 28 height 28
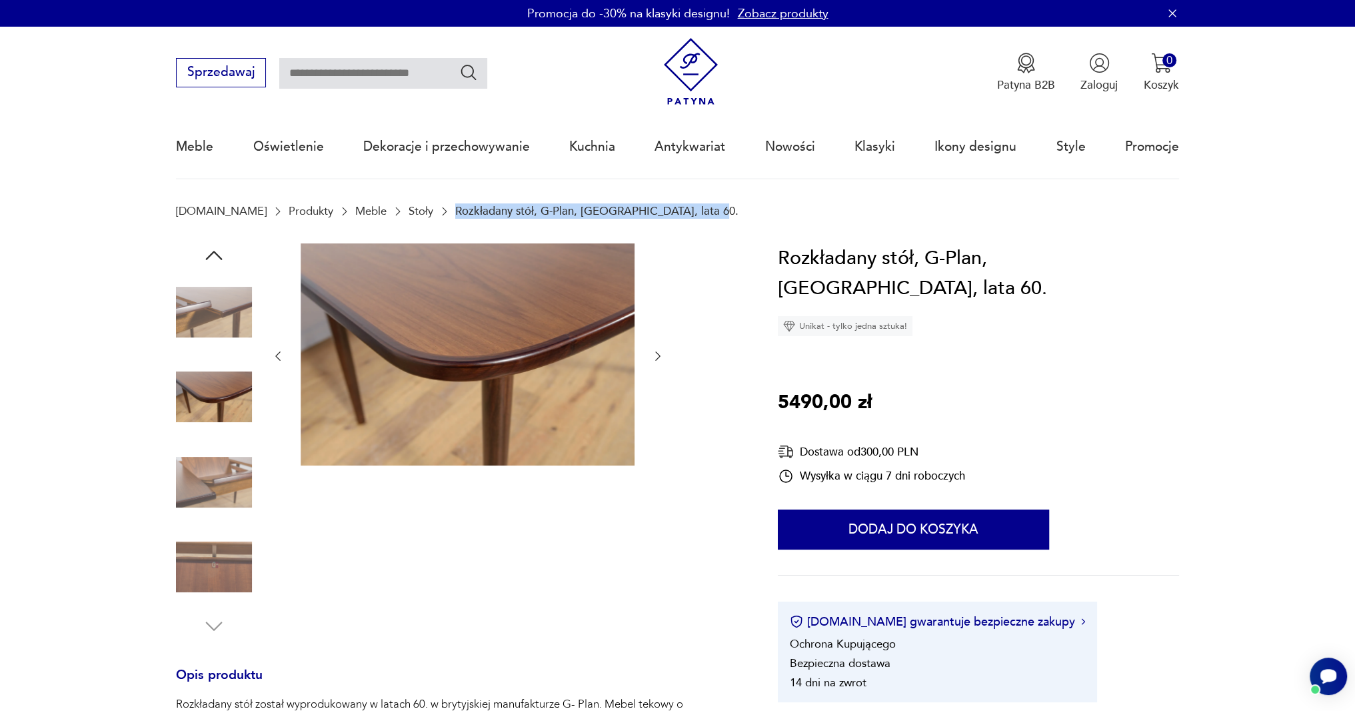
drag, startPoint x: 584, startPoint y: 209, endPoint x: 413, endPoint y: 198, distance: 171.7
click at [721, 243] on div at bounding box center [457, 440] width 563 height 395
